Goal: Obtain resource: Obtain resource

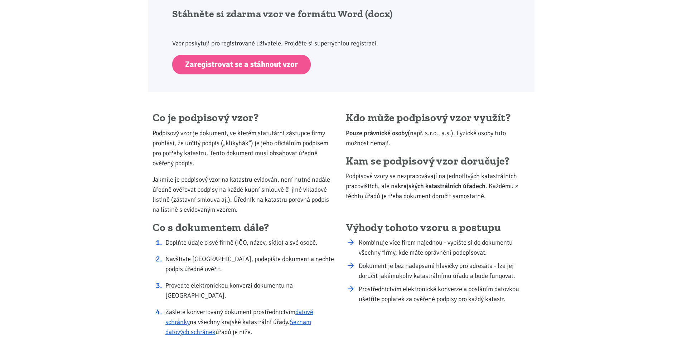
scroll to position [465, 0]
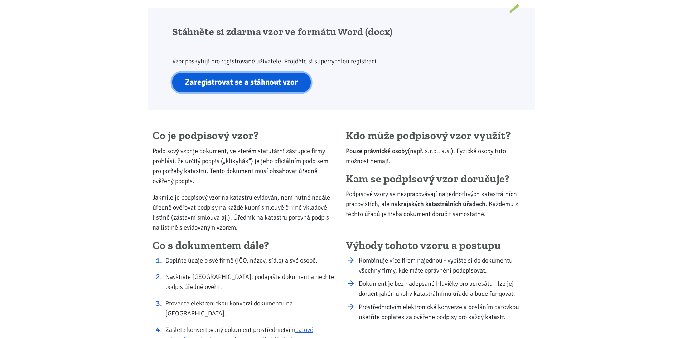
click at [268, 90] on link "Zaregistrovat se a stáhnout vzor" at bounding box center [241, 83] width 139 height 20
